Goal: Task Accomplishment & Management: Manage account settings

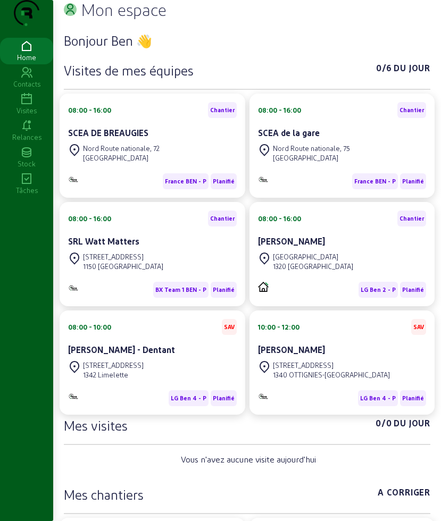
click at [23, 115] on div "Visites" at bounding box center [26, 111] width 53 height 10
click at [31, 106] on icon at bounding box center [26, 99] width 53 height 13
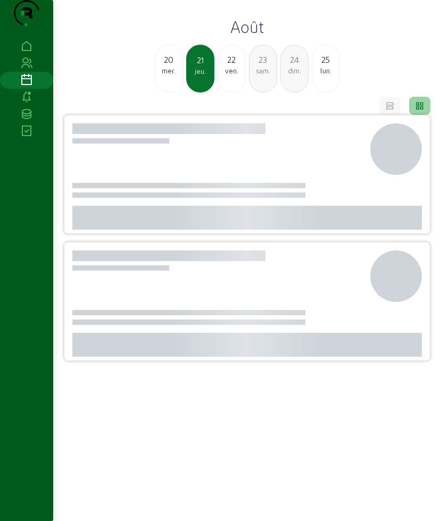
click at [24, 104] on icon at bounding box center [26, 97] width 53 height 13
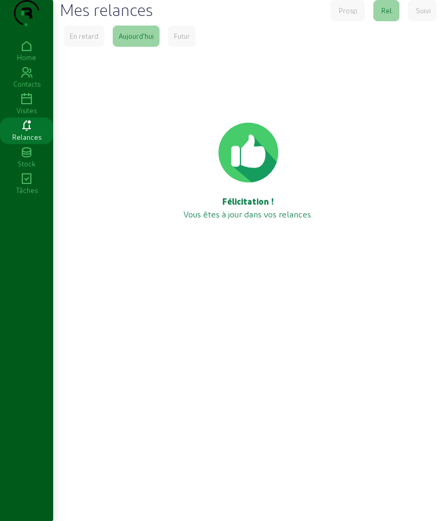
click at [30, 106] on icon at bounding box center [26, 99] width 53 height 13
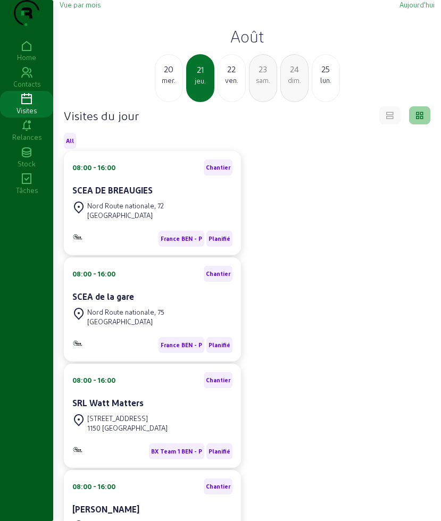
click at [235, 85] on div "ven." at bounding box center [231, 81] width 27 height 10
